Goal: Obtain resource: Download file/media

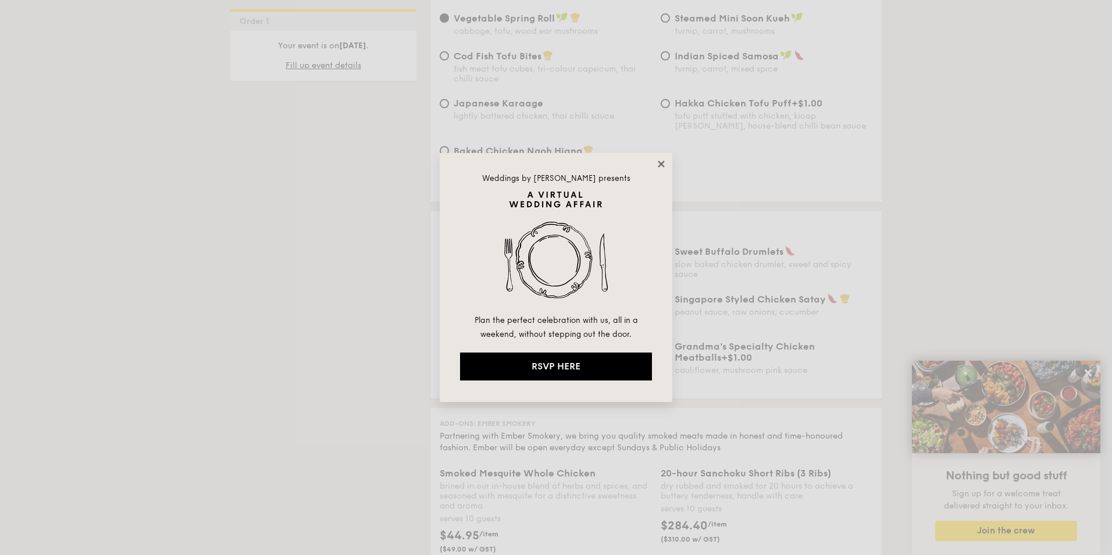
click at [659, 164] on icon at bounding box center [661, 164] width 10 height 10
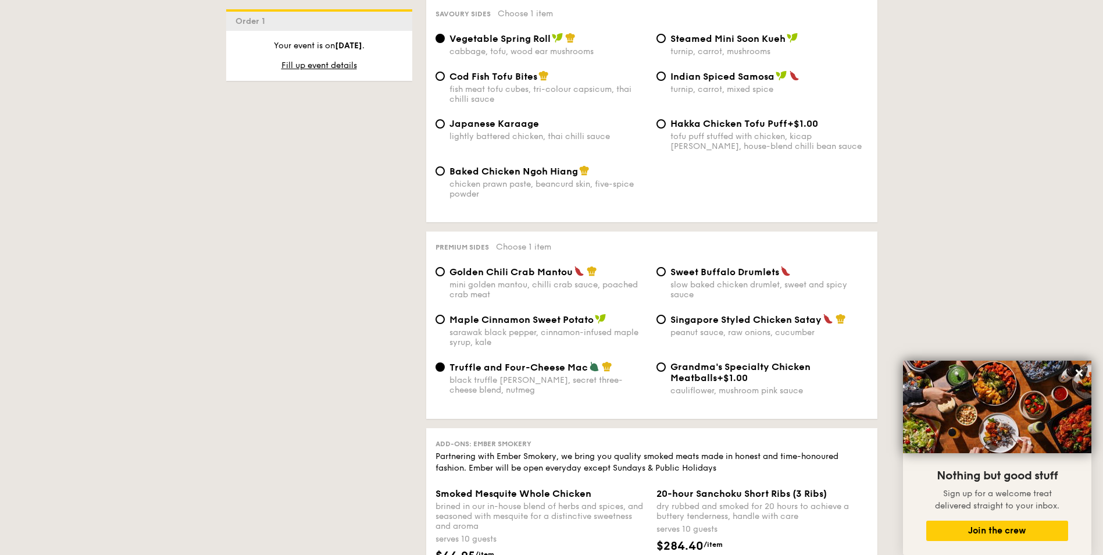
scroll to position [2093, 0]
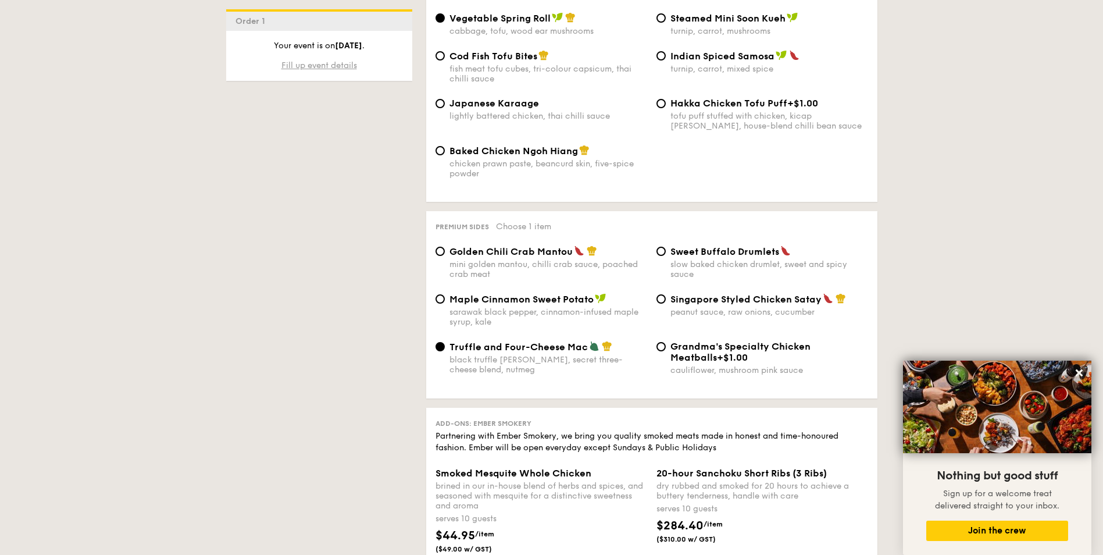
click at [337, 65] on span "Fill up event details" at bounding box center [319, 65] width 76 height 10
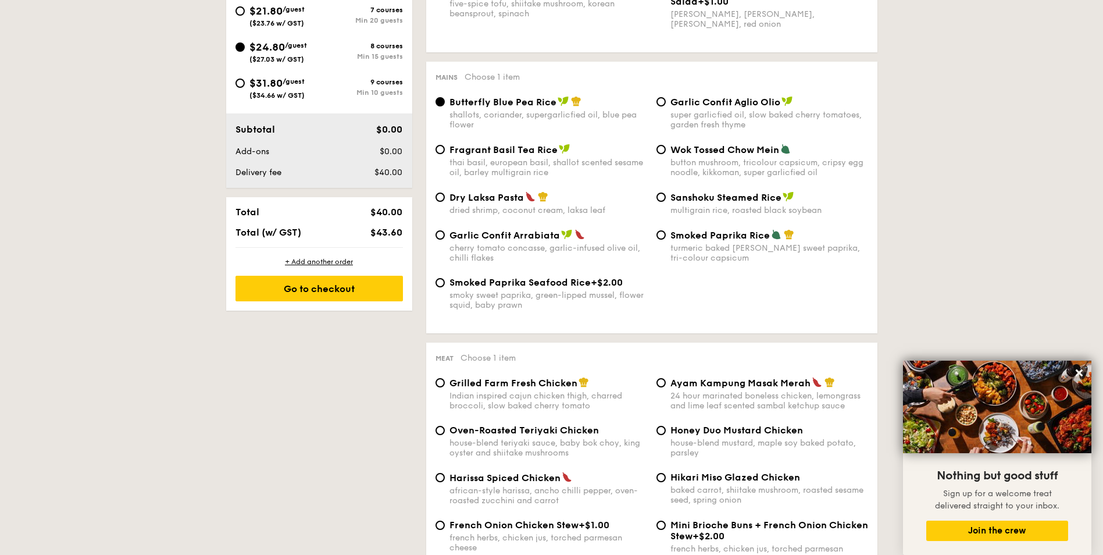
scroll to position [334, 0]
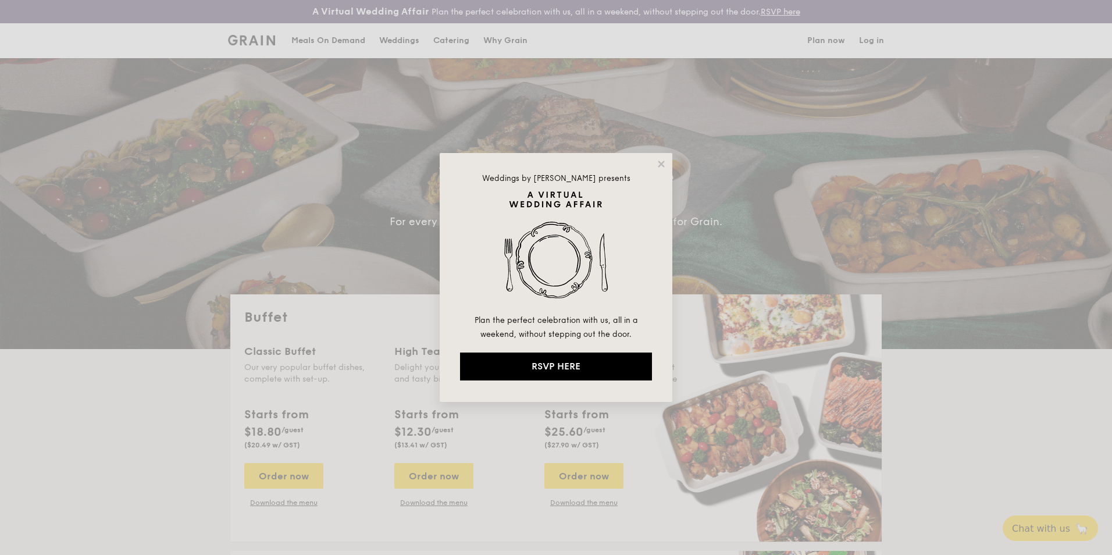
select select
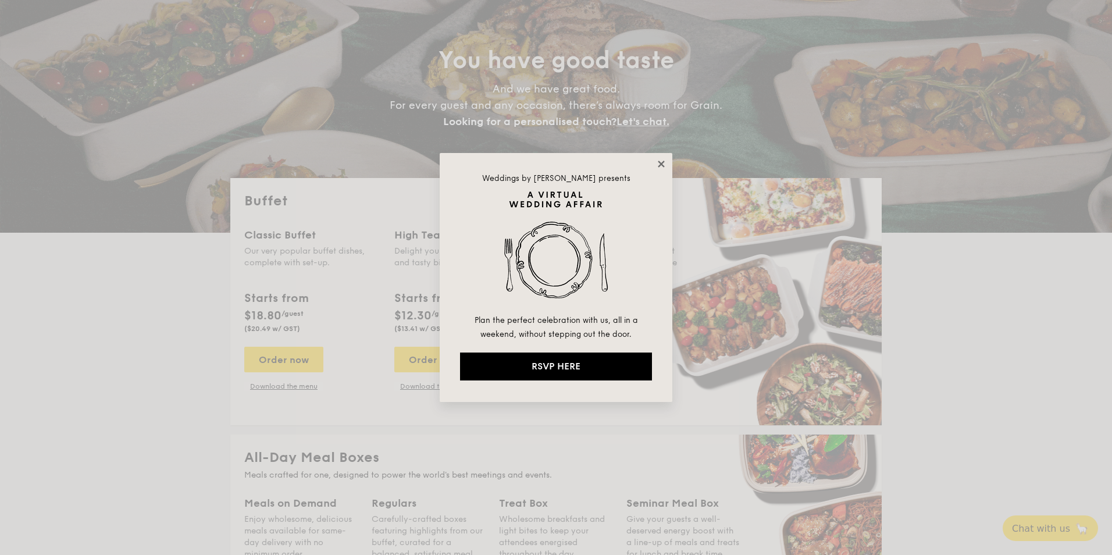
click at [656, 162] on icon at bounding box center [661, 164] width 10 height 10
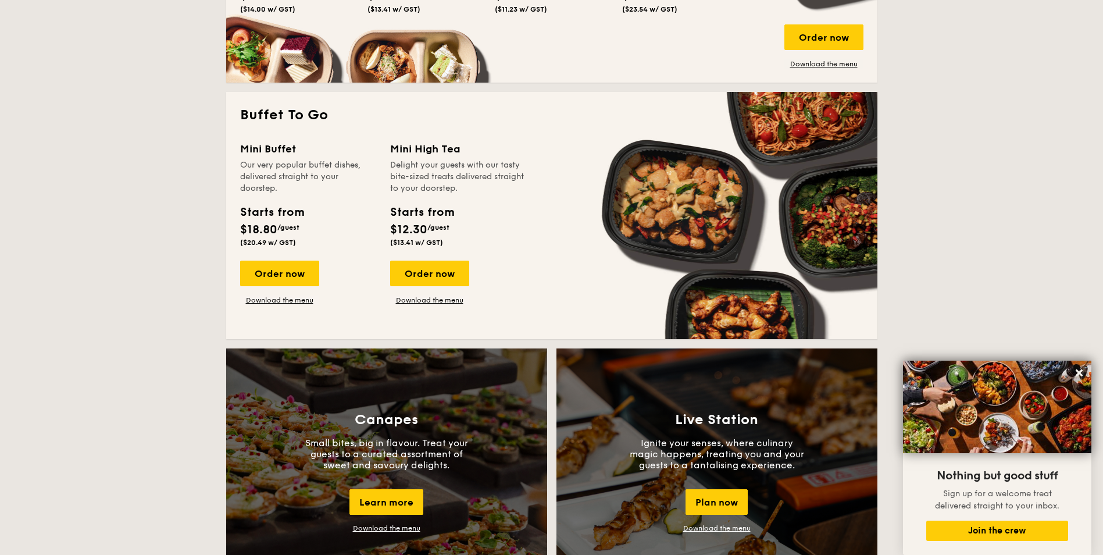
scroll to position [698, 0]
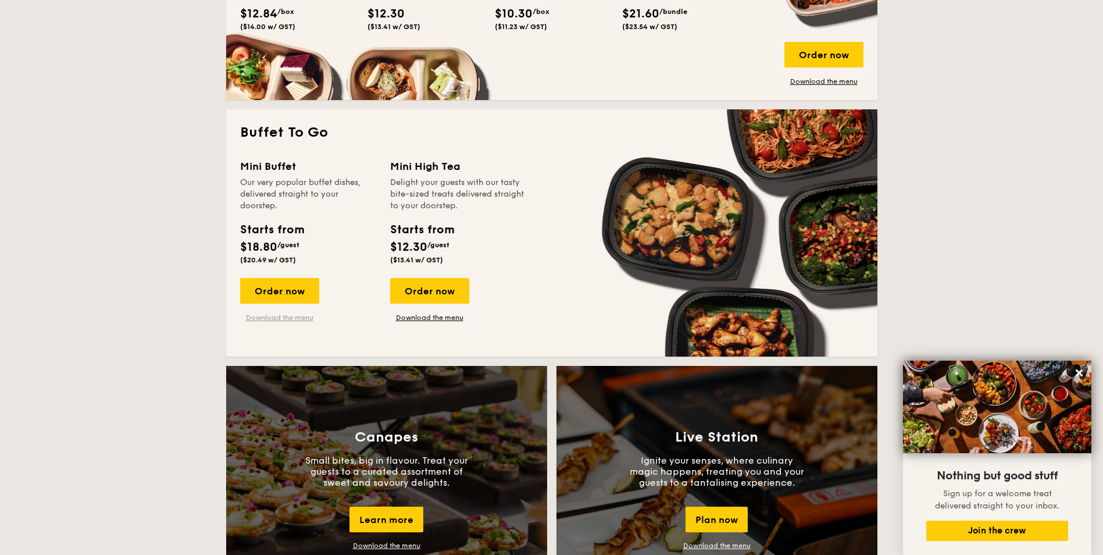
click at [297, 317] on link "Download the menu" at bounding box center [279, 317] width 79 height 9
